Goal: Task Accomplishment & Management: Use online tool/utility

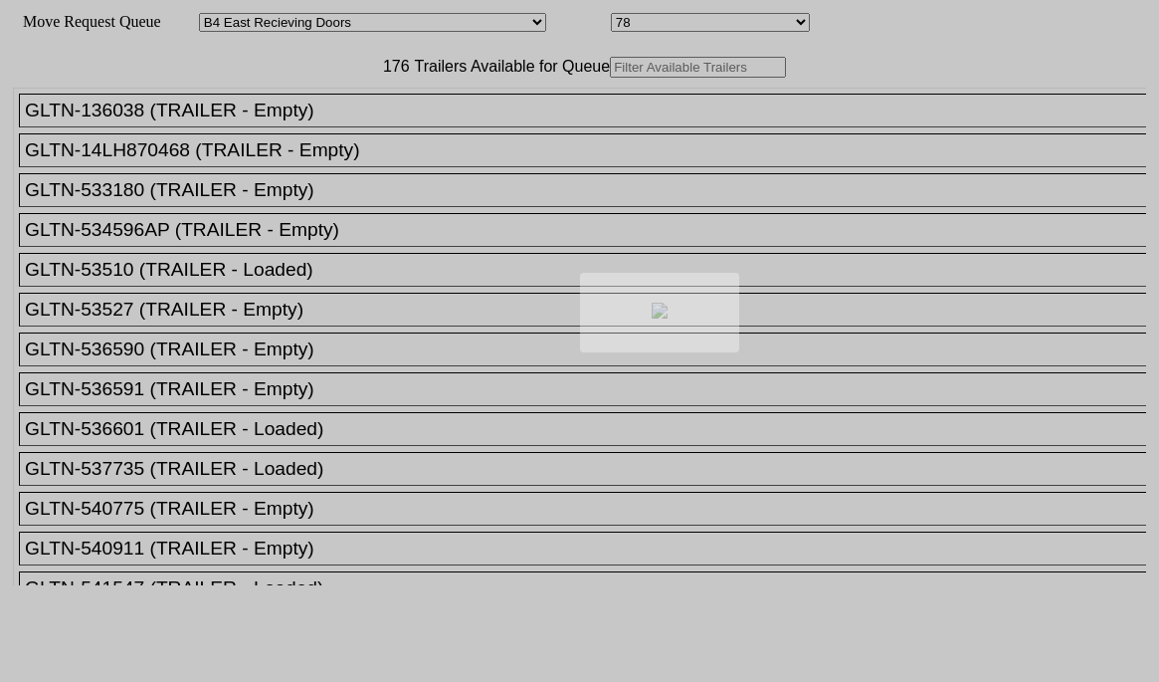
select select "527"
select select "8134"
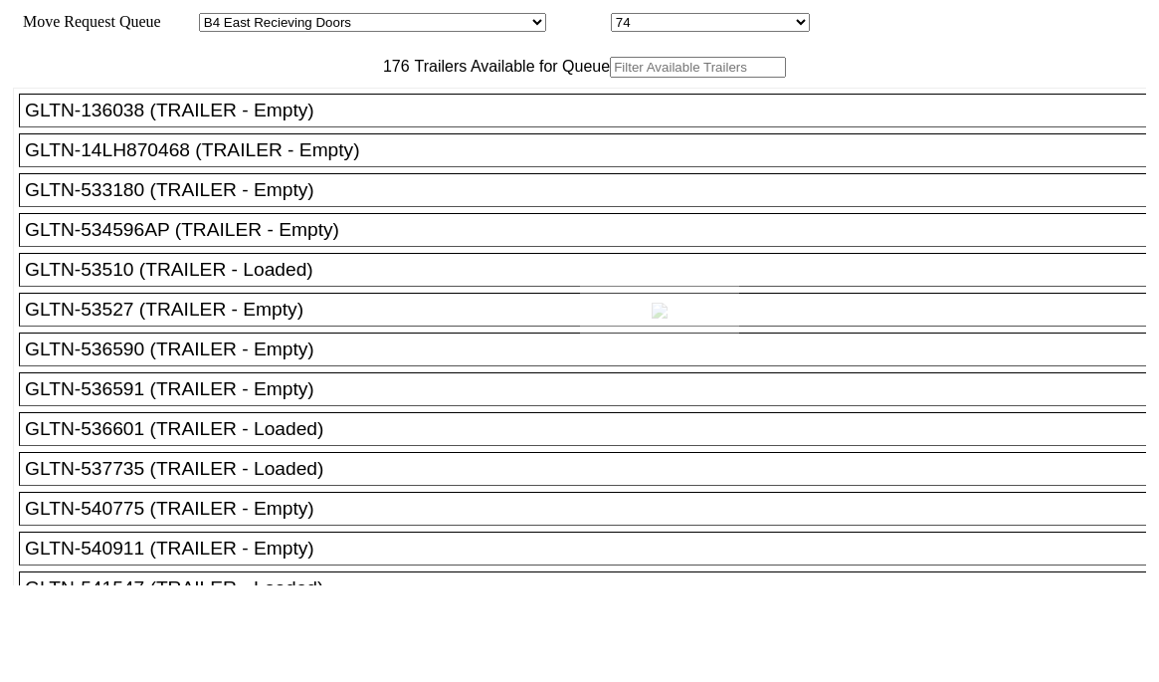
click at [372, 110] on div at bounding box center [579, 341] width 1159 height 682
click at [610, 78] on input "text" at bounding box center [698, 67] width 176 height 21
paste input "251188"
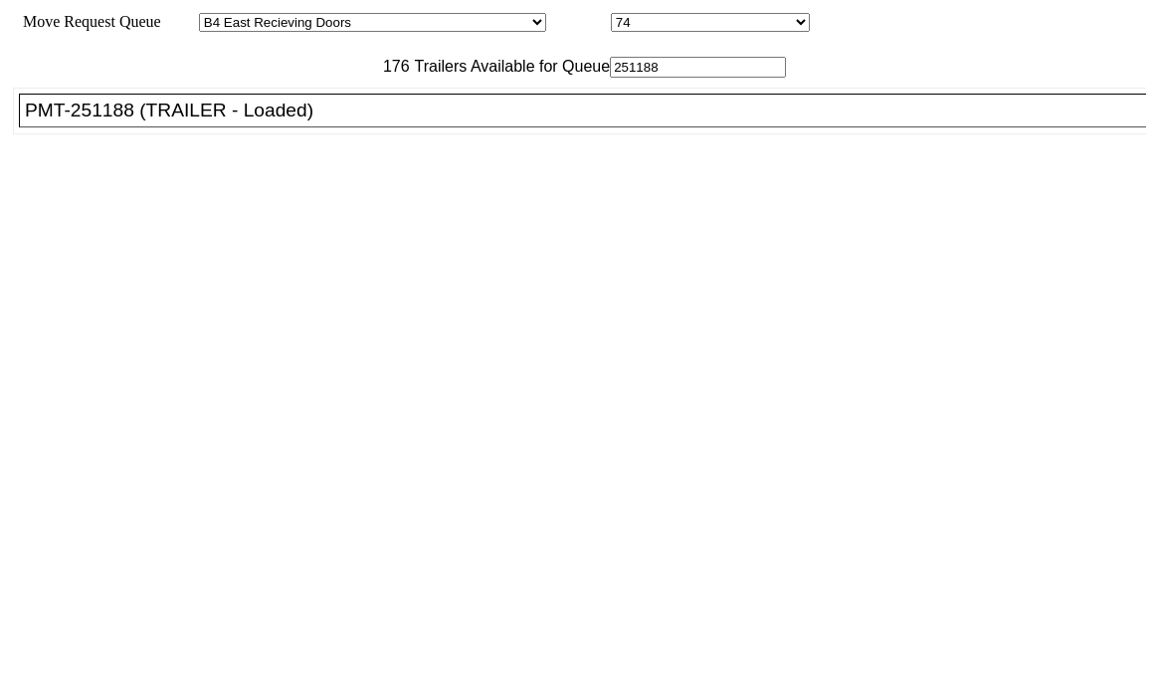
type input "251188"
click at [276, 121] on div "PMT-251188 (TRAILER - Loaded)" at bounding box center [591, 110] width 1133 height 22
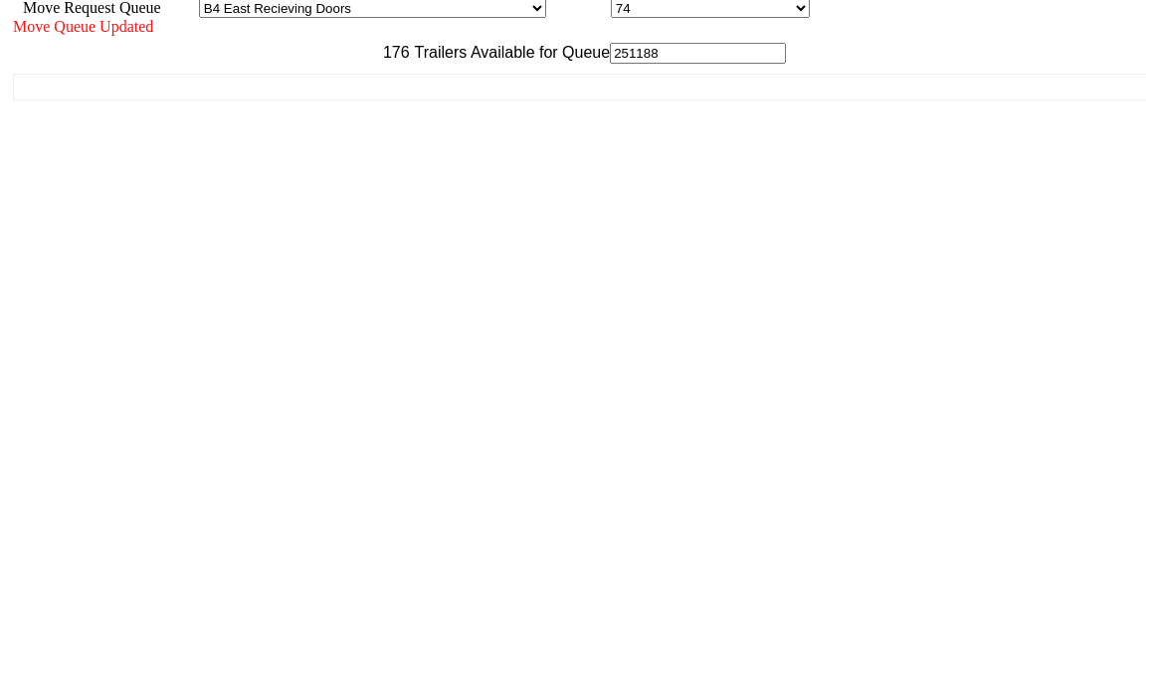
scroll to position [18, 0]
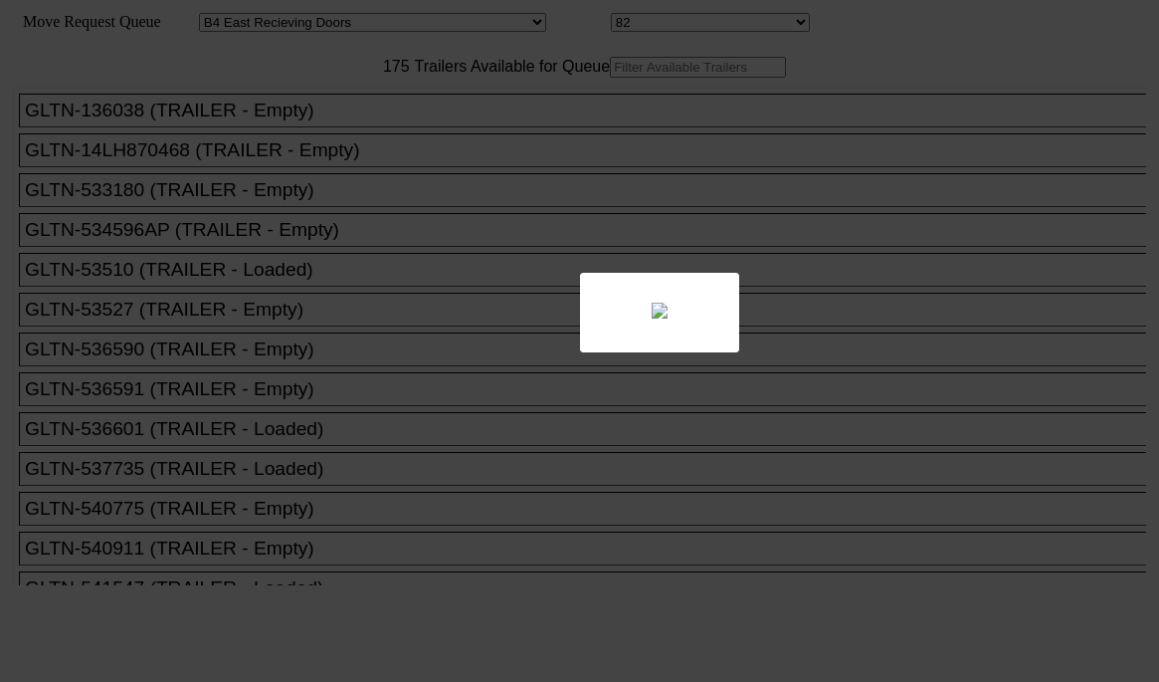
select select "527"
select select "8138"
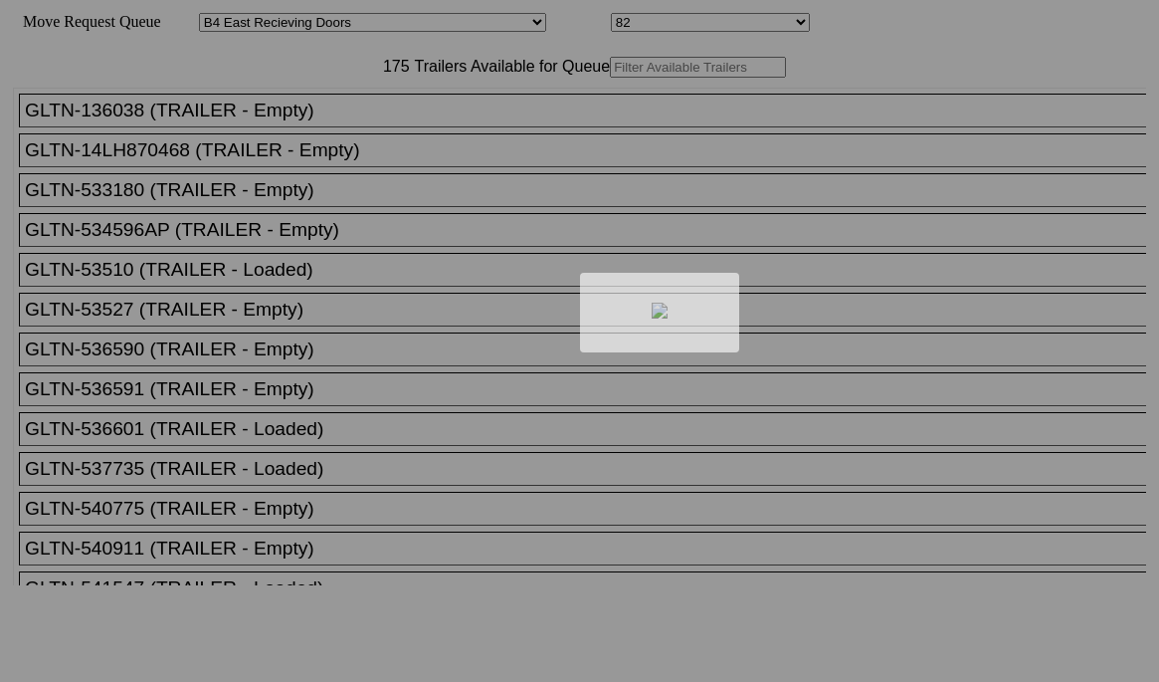
click at [324, 108] on div at bounding box center [579, 341] width 1159 height 682
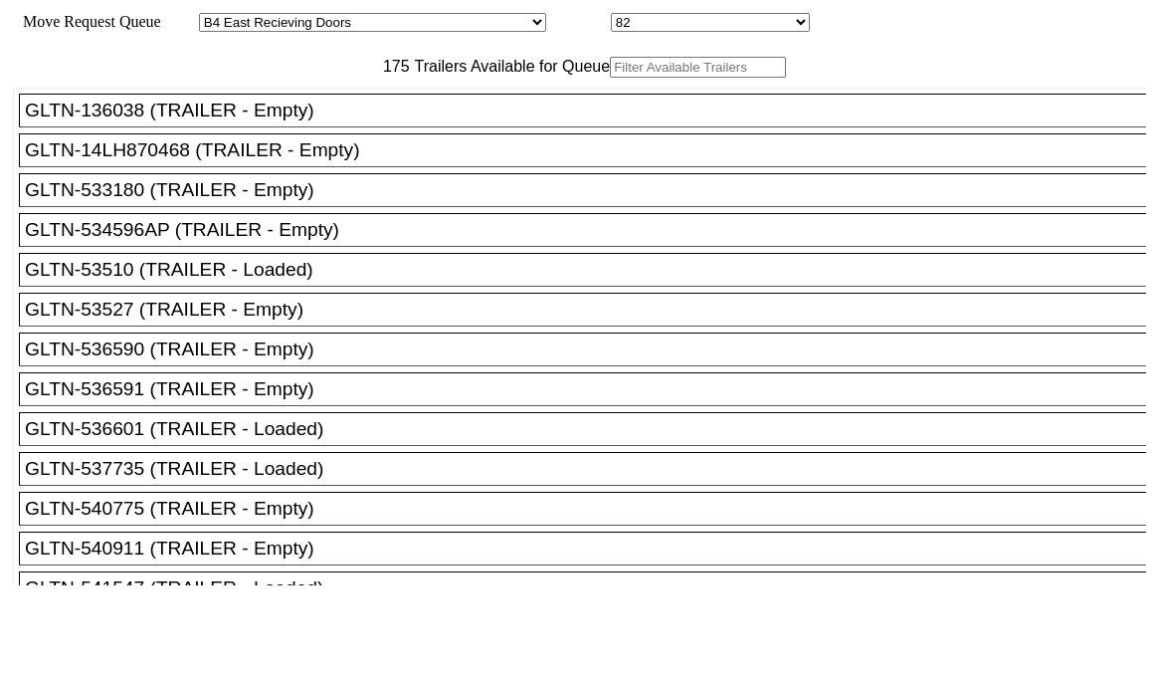
click at [610, 78] on input "text" at bounding box center [698, 67] width 176 height 21
paste input "241255"
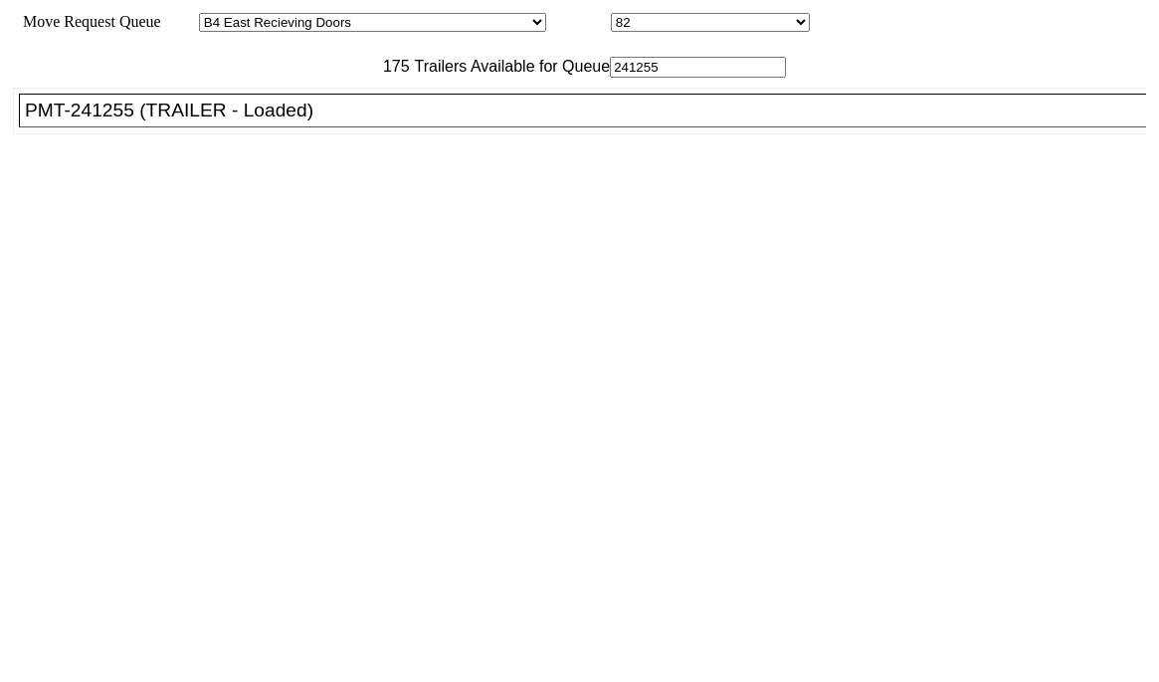
type input "241255"
click at [313, 121] on div "PMT-241255 (TRAILER - Loaded)" at bounding box center [591, 110] width 1133 height 22
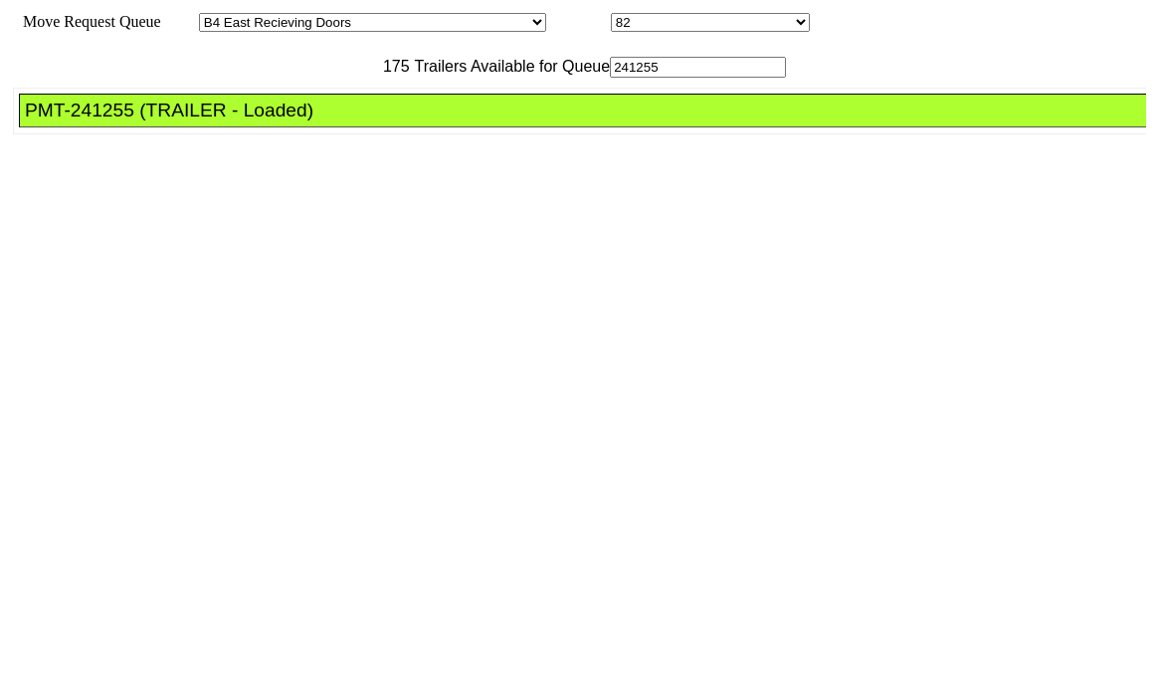
drag, startPoint x: 313, startPoint y: 164, endPoint x: 635, endPoint y: 253, distance: 333.3
click at [313, 121] on div "PMT-241255 (TRAILER - Loaded)" at bounding box center [591, 110] width 1133 height 22
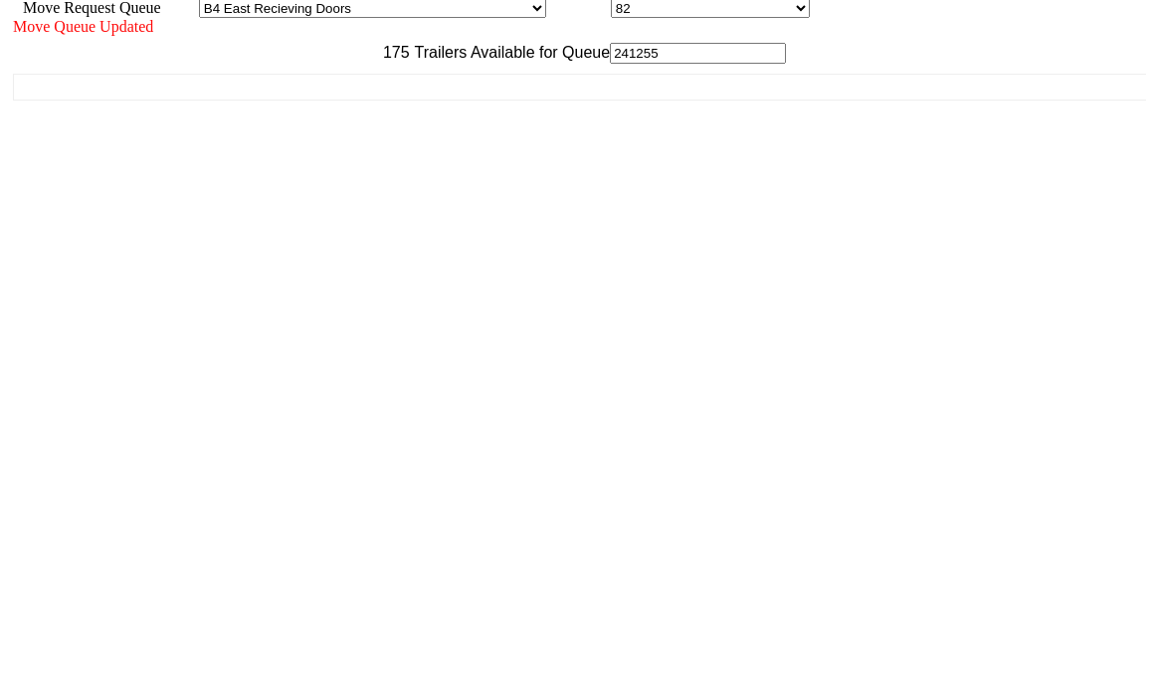
scroll to position [18, 0]
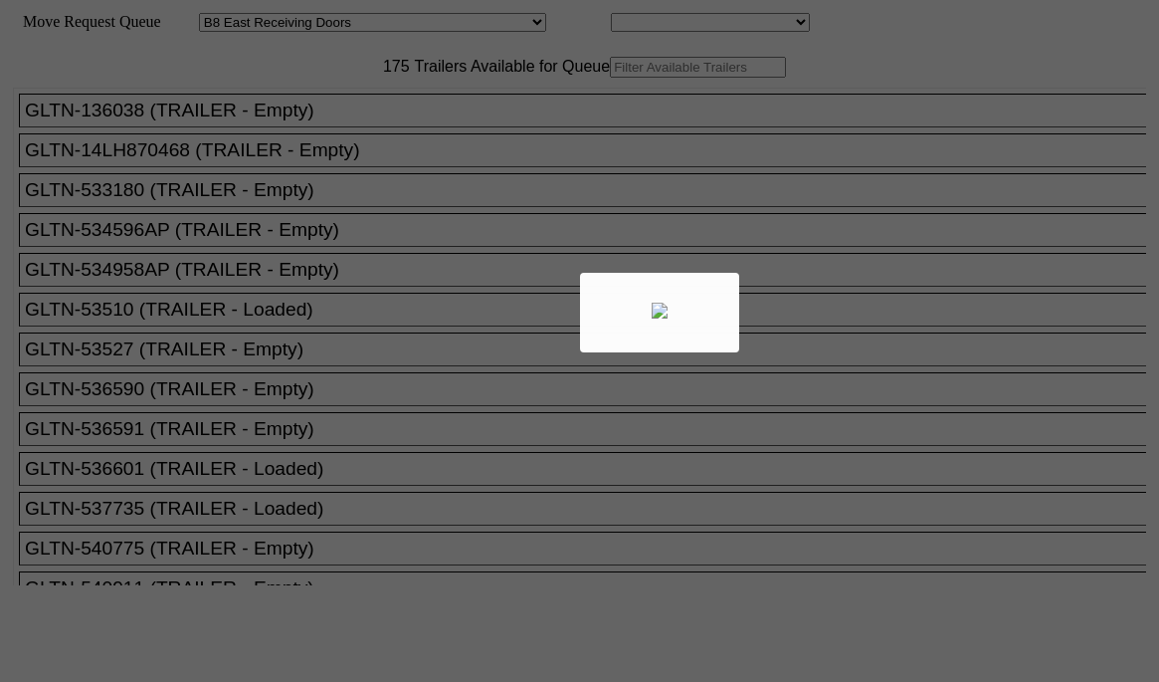
select select "536"
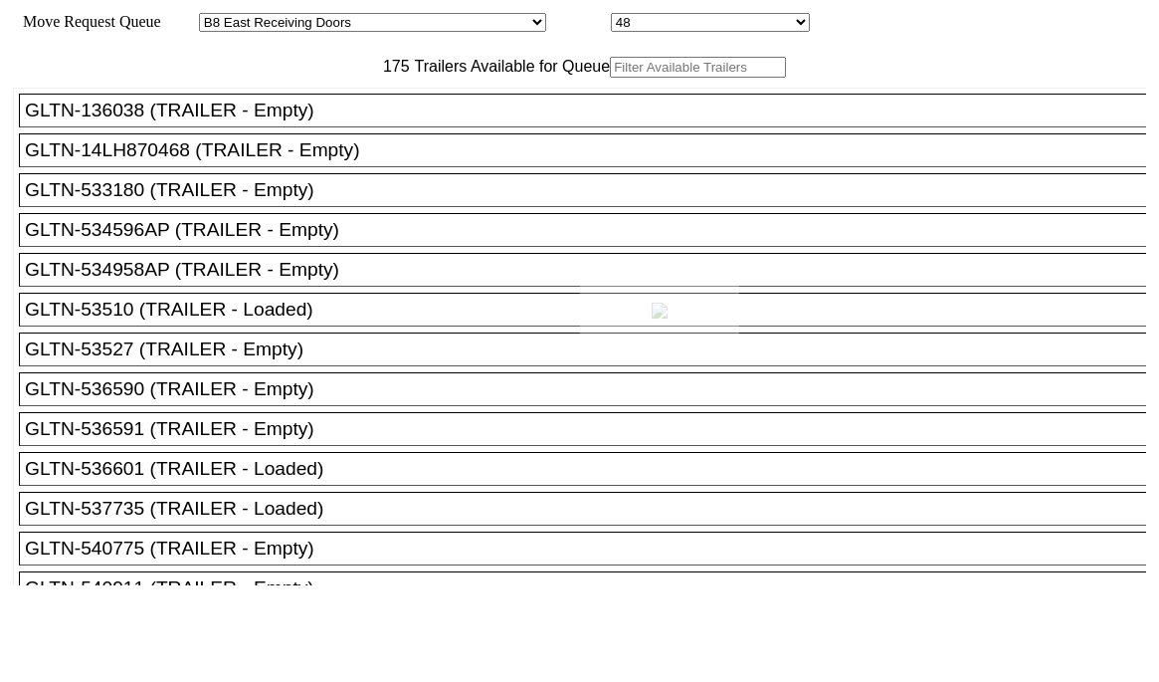
click at [353, 117] on div at bounding box center [579, 341] width 1159 height 682
click at [610, 78] on input "text" at bounding box center [698, 67] width 176 height 21
paste input "MSKU4790172"
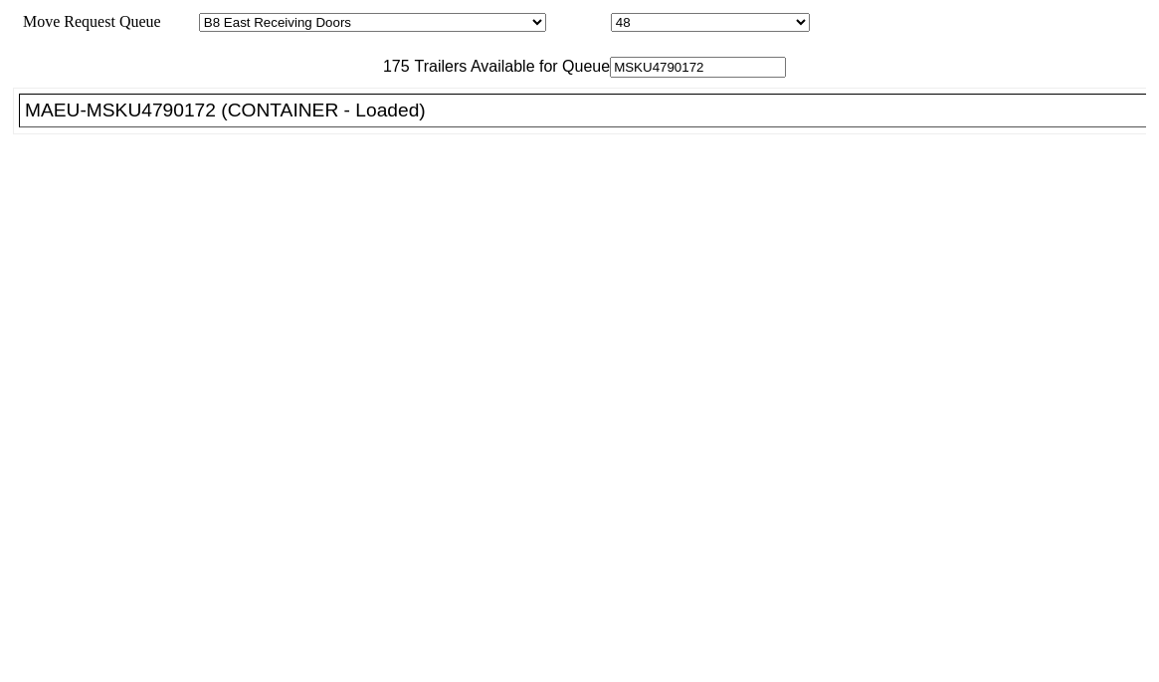
type input "MSKU4790172"
click at [332, 121] on div "MAEU-MSKU4790172 (CONTAINER - Loaded)" at bounding box center [591, 110] width 1133 height 22
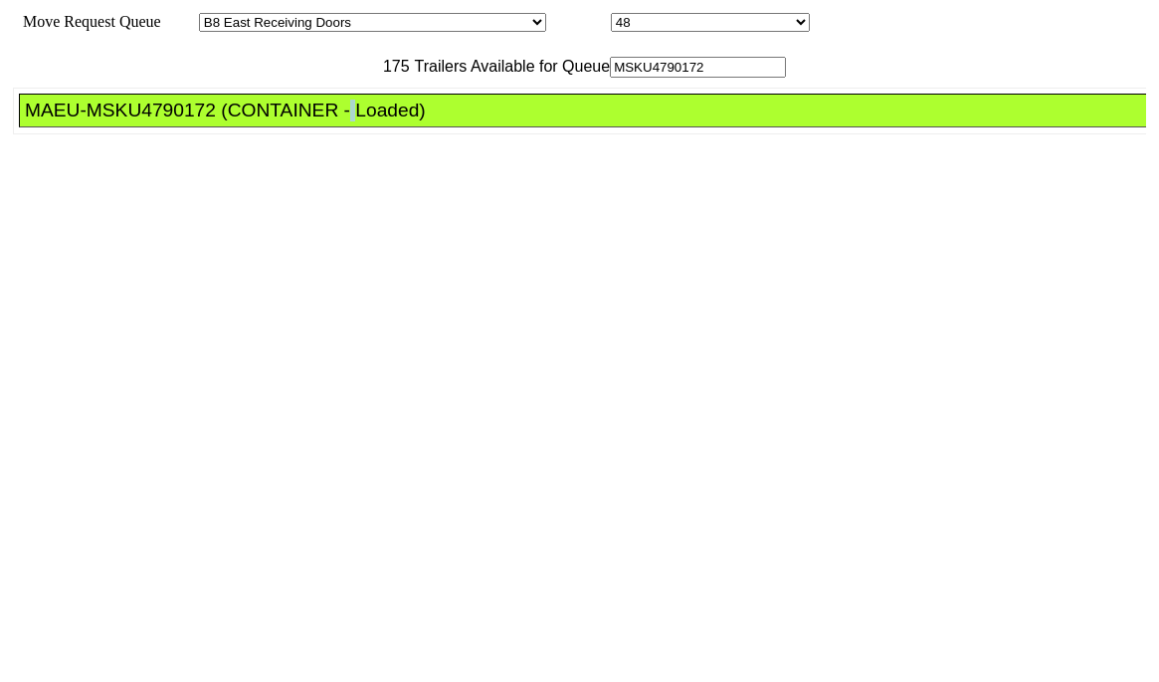
click at [332, 121] on div "MAEU-MSKU4790172 (CONTAINER - Loaded)" at bounding box center [591, 110] width 1133 height 22
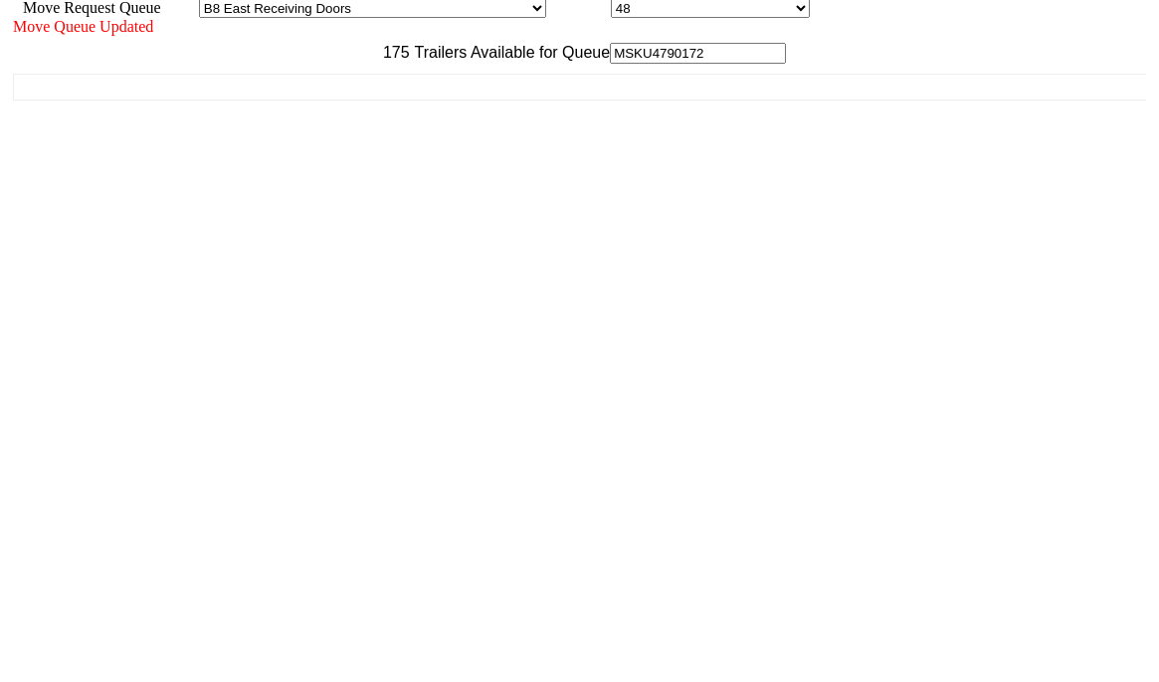
scroll to position [18, 0]
